Goal: Information Seeking & Learning: Check status

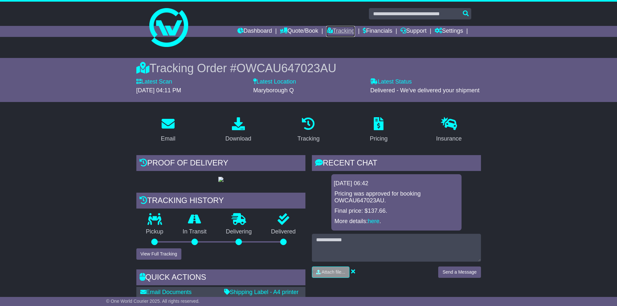
click at [339, 29] on link "Tracking" at bounding box center [340, 31] width 28 height 11
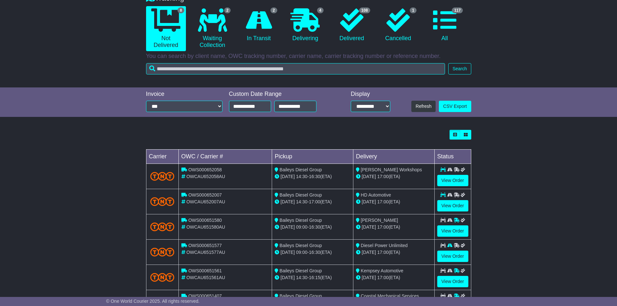
scroll to position [144, 0]
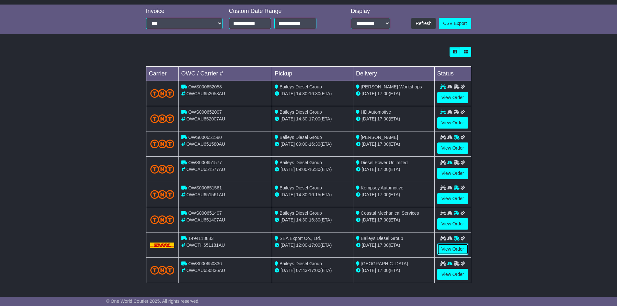
click at [445, 249] on link "View Order" at bounding box center [452, 249] width 31 height 11
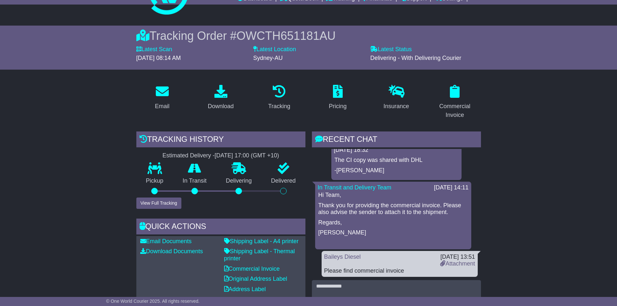
scroll to position [65, 0]
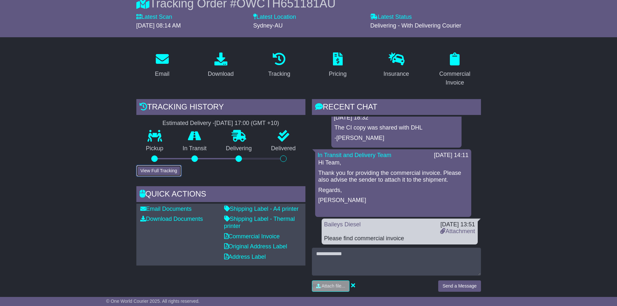
click at [158, 176] on button "View Full Tracking" at bounding box center [158, 170] width 45 height 11
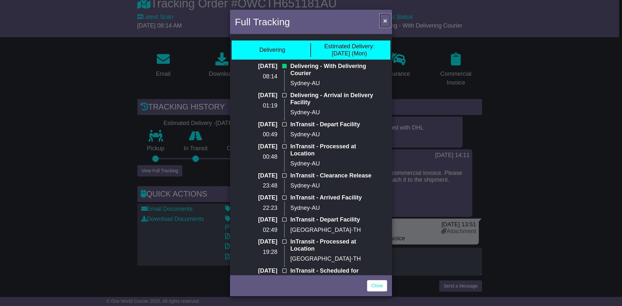
click at [382, 20] on button "×" at bounding box center [385, 20] width 10 height 13
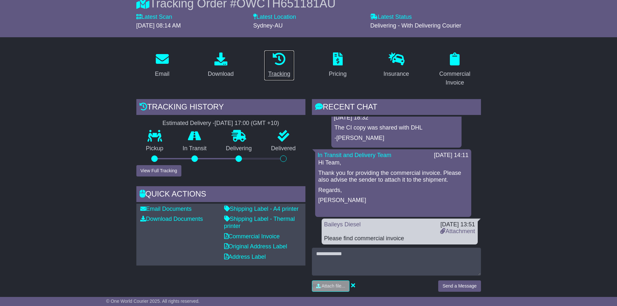
click at [284, 62] on icon at bounding box center [279, 58] width 13 height 13
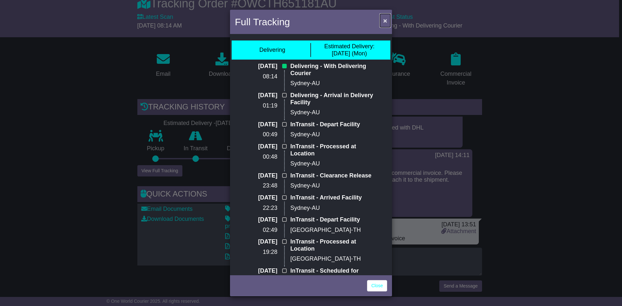
click at [385, 19] on span "×" at bounding box center [385, 20] width 4 height 7
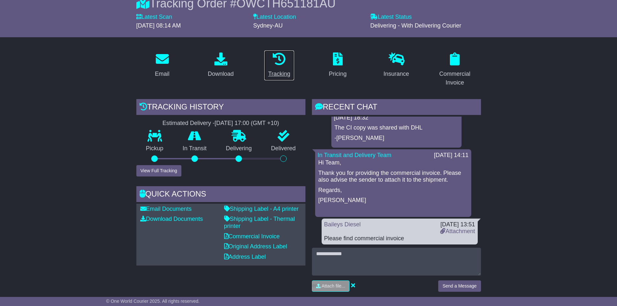
click at [287, 64] on p at bounding box center [279, 59] width 22 height 14
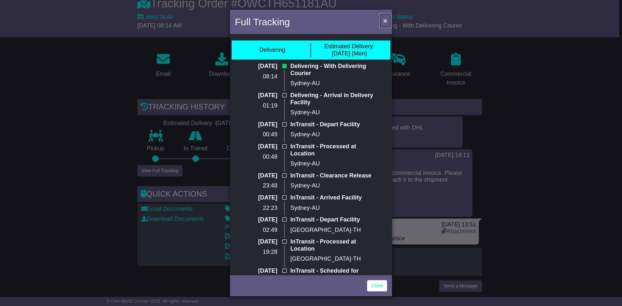
click at [385, 17] on span "×" at bounding box center [385, 20] width 4 height 7
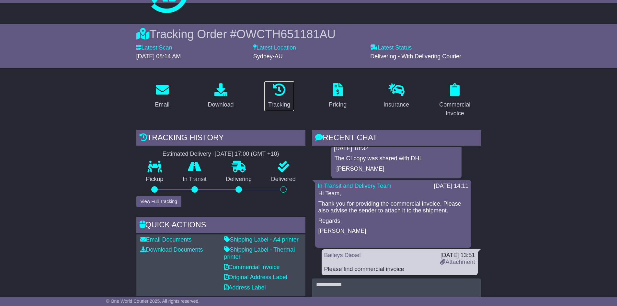
scroll to position [0, 0]
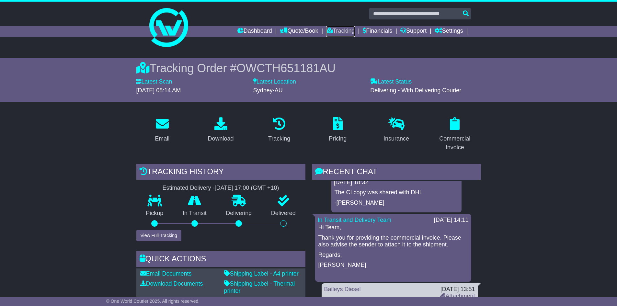
click at [338, 33] on link "Tracking" at bounding box center [340, 31] width 28 height 11
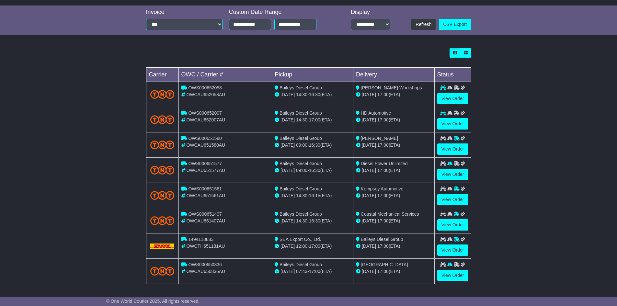
scroll to position [144, 0]
